Goal: Information Seeking & Learning: Learn about a topic

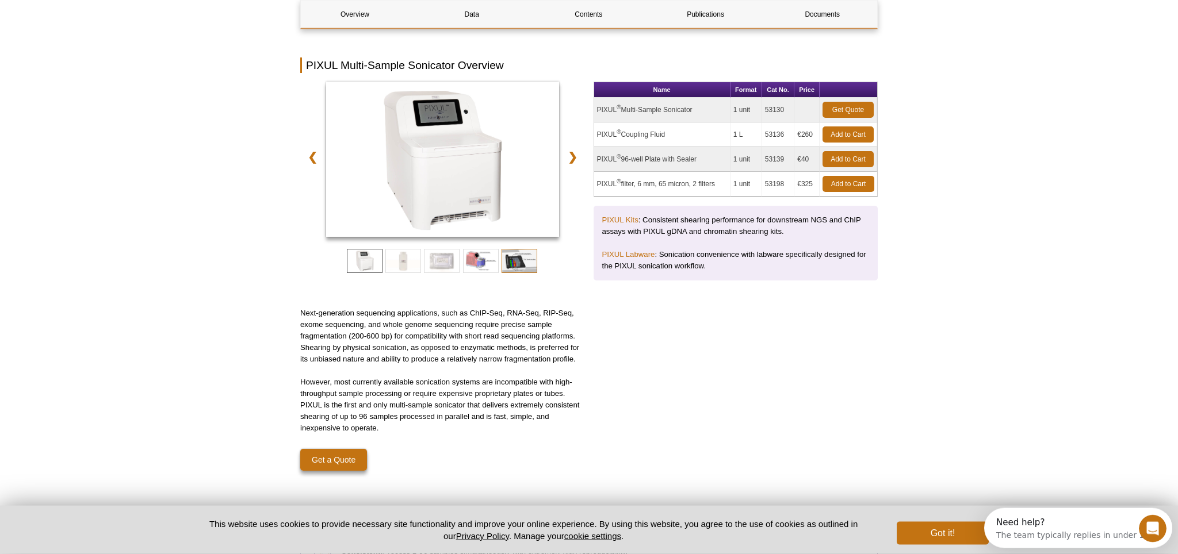
scroll to position [117, 0]
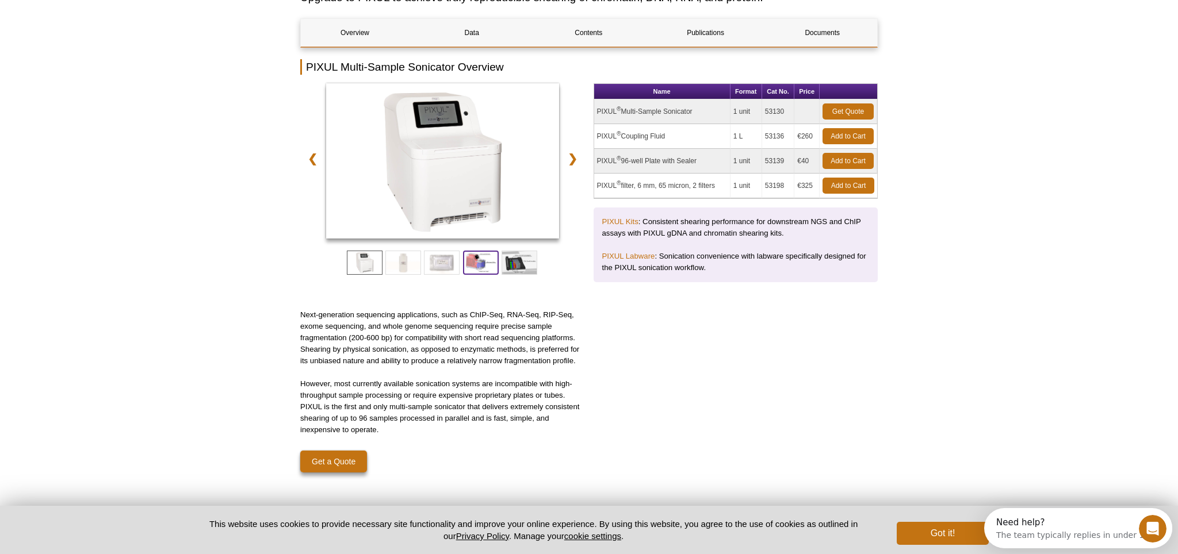
click at [483, 258] on span at bounding box center [481, 263] width 36 height 24
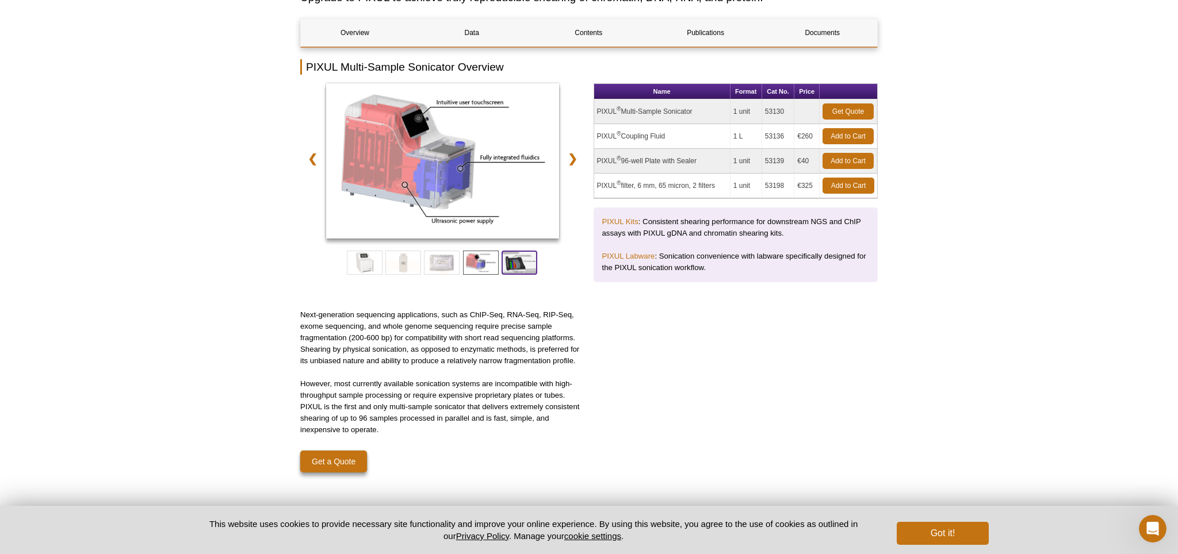
click at [519, 262] on span at bounding box center [520, 263] width 36 height 24
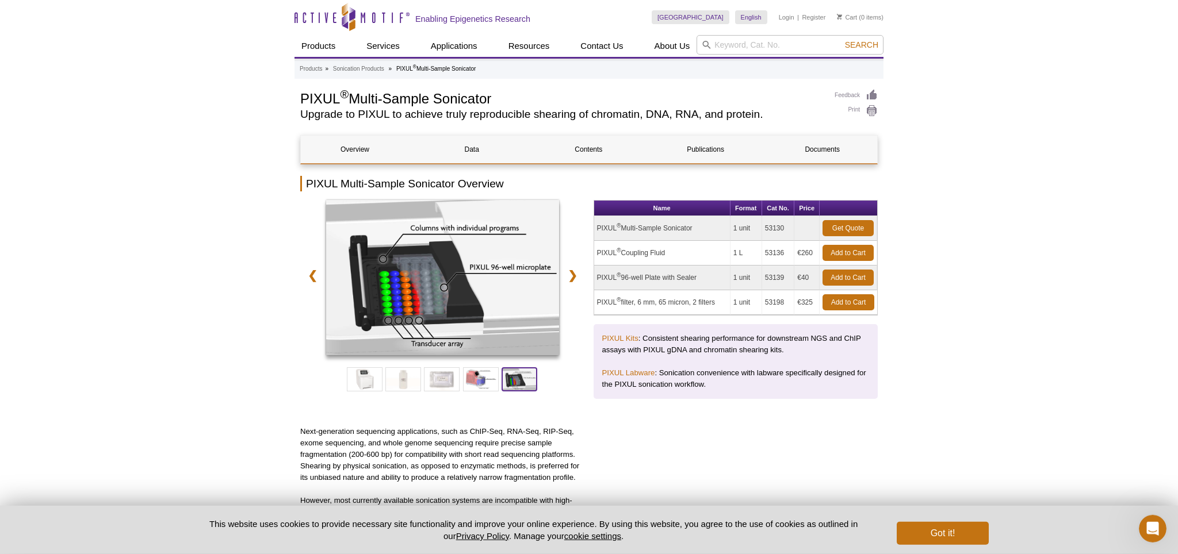
scroll to position [0, 0]
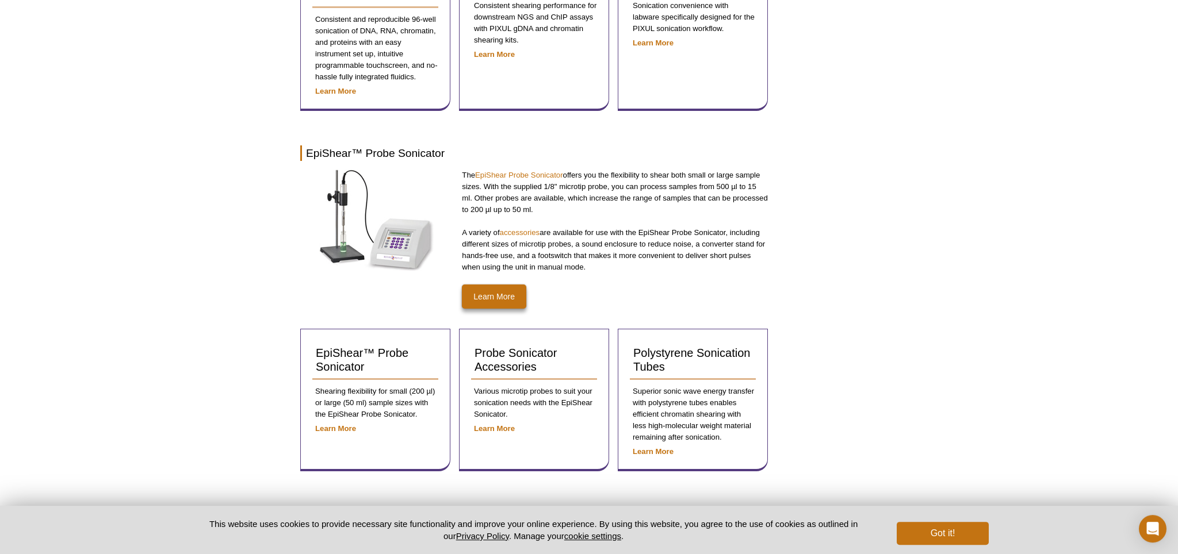
scroll to position [485, 0]
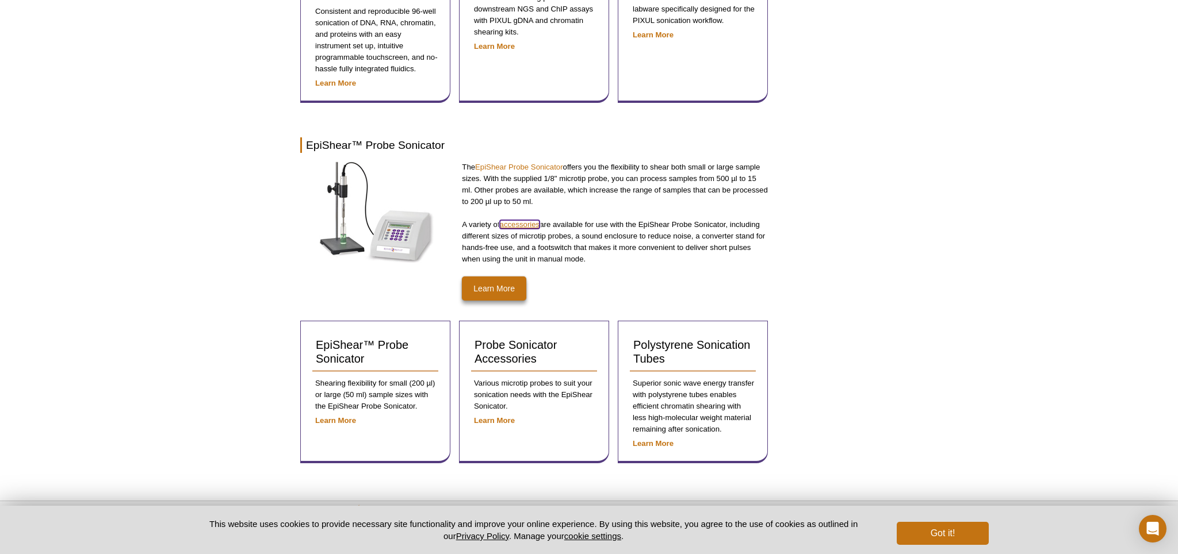
click at [525, 223] on link "accessories" at bounding box center [520, 224] width 40 height 9
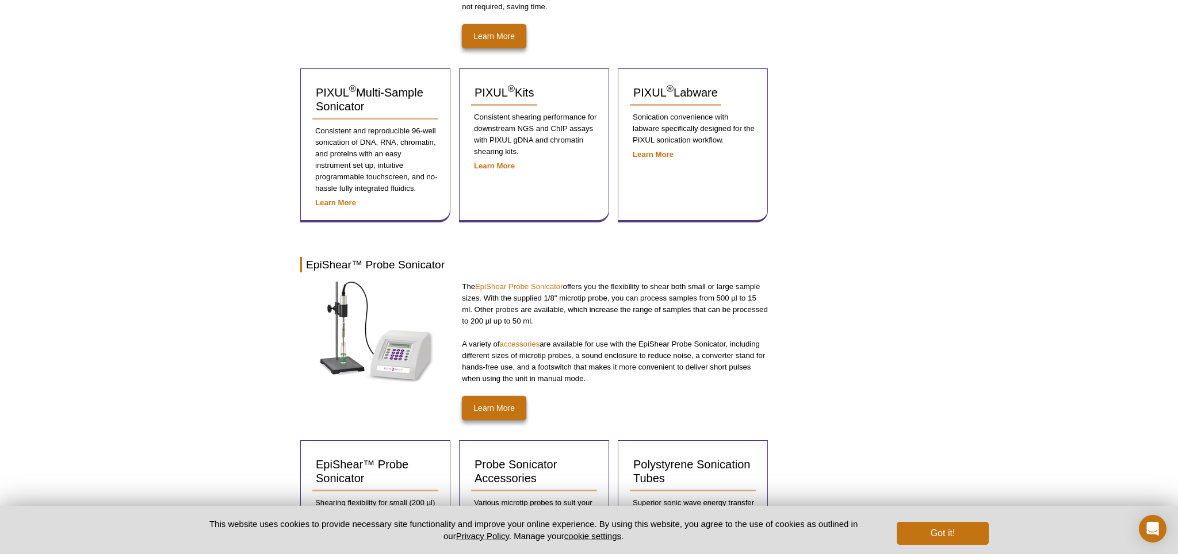
scroll to position [384, 0]
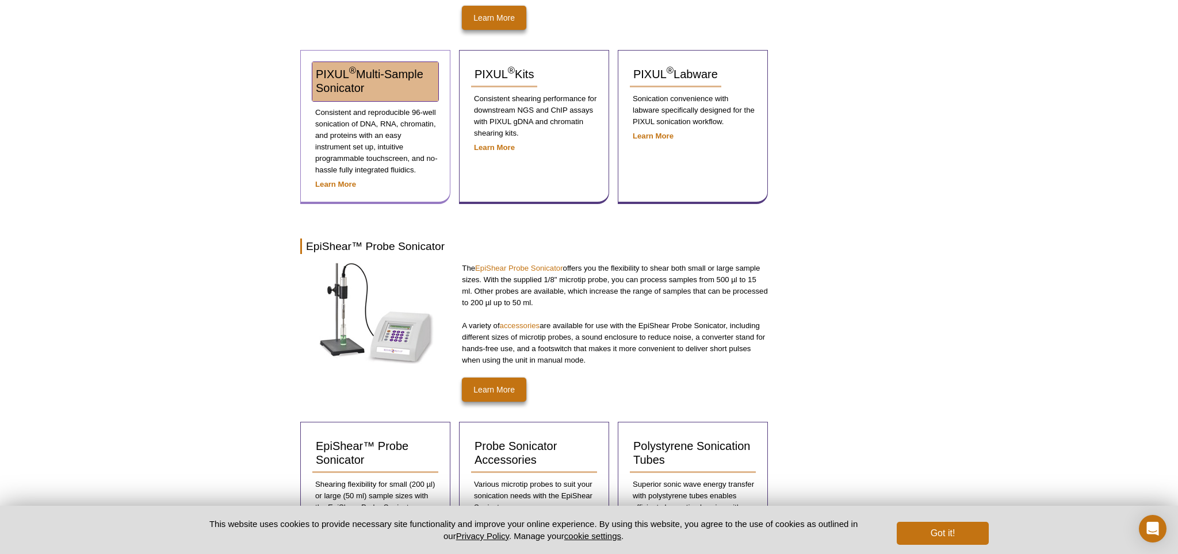
click at [353, 77] on span "PIXUL ® Multi-Sample Sonicator" at bounding box center [370, 81] width 108 height 26
click at [355, 79] on link "PIXUL ® Multi-Sample Sonicator" at bounding box center [375, 81] width 126 height 39
click at [344, 185] on strong "Learn More" at bounding box center [335, 184] width 41 height 9
drag, startPoint x: 311, startPoint y: 75, endPoint x: 361, endPoint y: 88, distance: 51.6
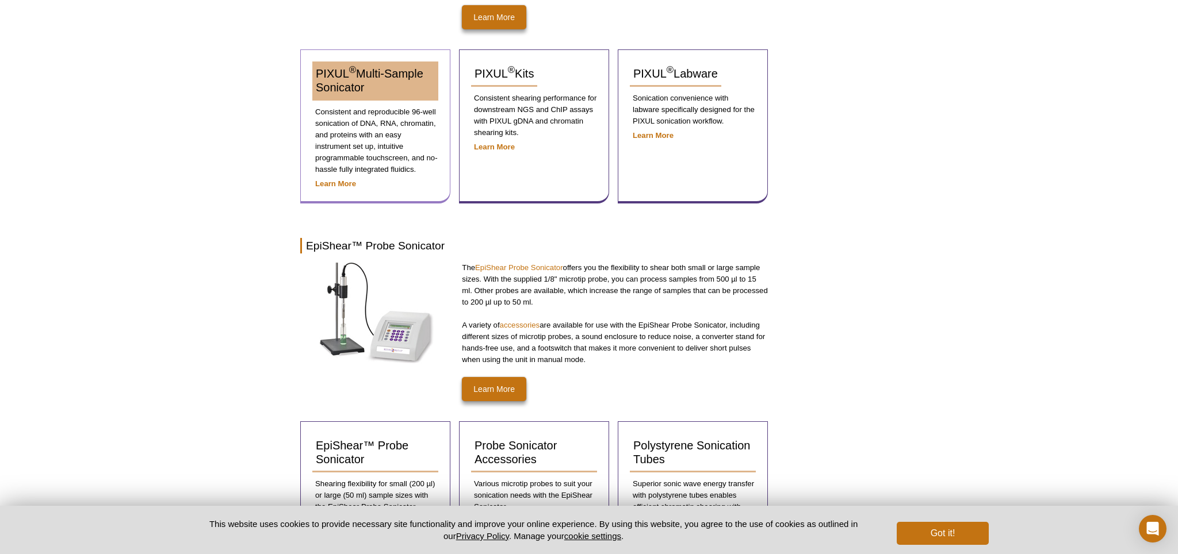
click at [390, 91] on div "PIXUL ® Multi-Sample Sonicator Consistent and reproducible 96-well sonication o…" at bounding box center [375, 126] width 150 height 154
copy span "PIXUL ® Multi-Sample Sonicator"
